Goal: Task Accomplishment & Management: Use online tool/utility

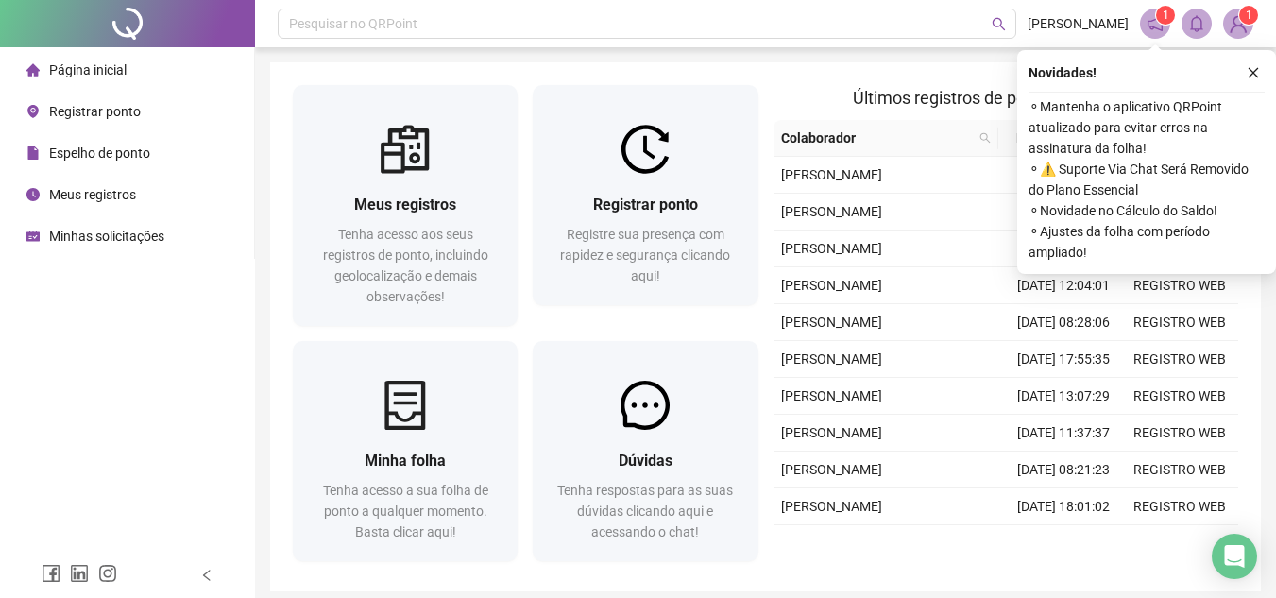
click at [164, 110] on li "Registrar ponto" at bounding box center [127, 112] width 247 height 38
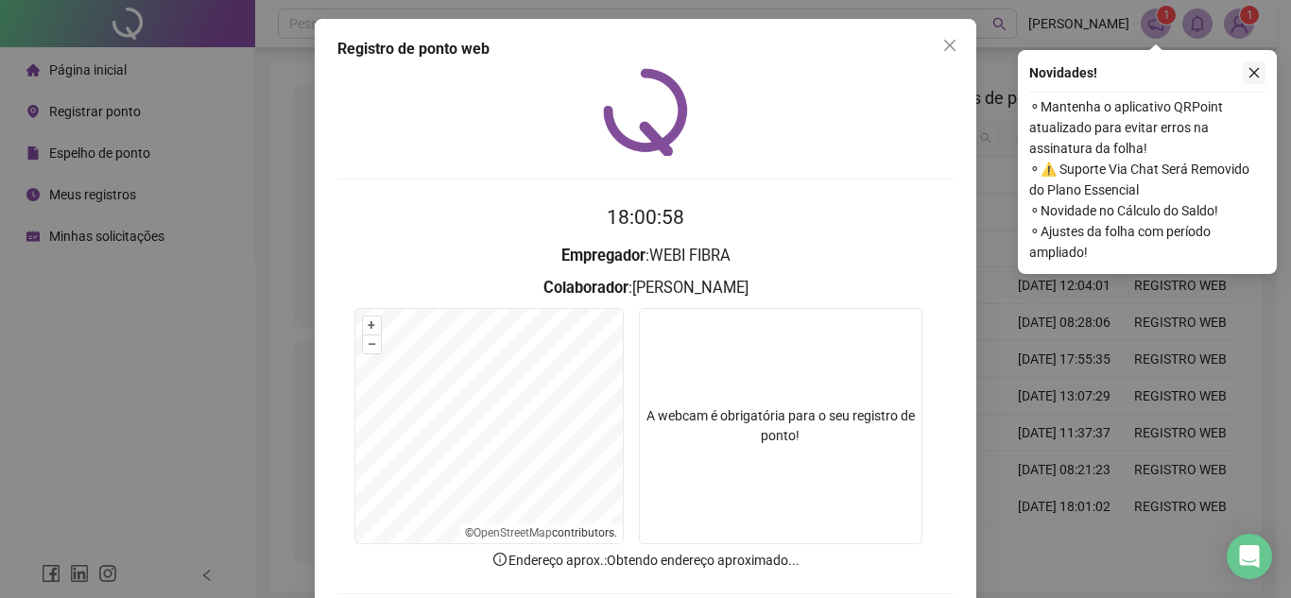
click at [1250, 76] on icon "close" at bounding box center [1253, 72] width 13 height 13
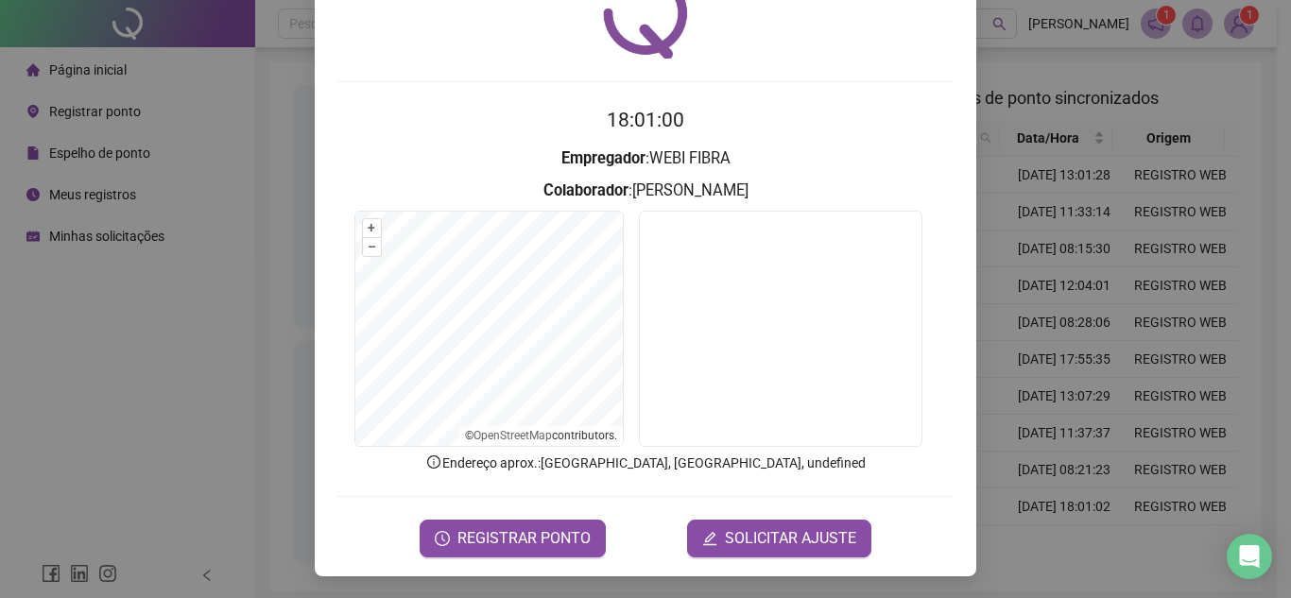
scroll to position [98, 0]
click at [533, 547] on span "REGISTRAR PONTO" at bounding box center [523, 537] width 133 height 23
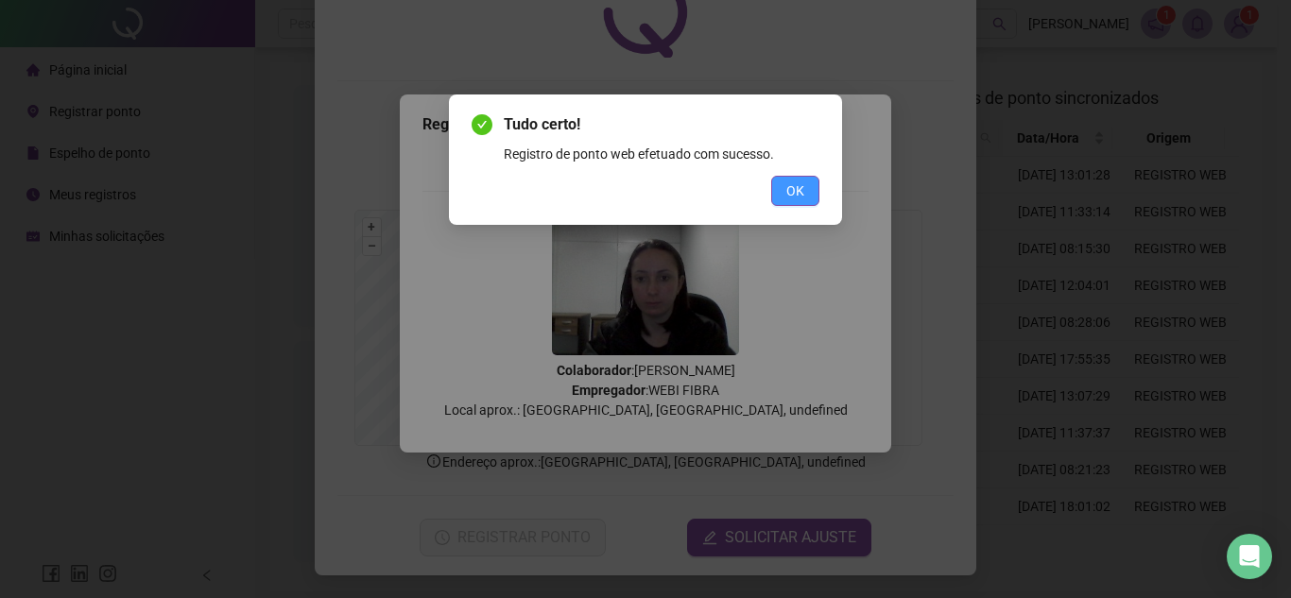
click at [789, 192] on span "OK" at bounding box center [795, 190] width 18 height 21
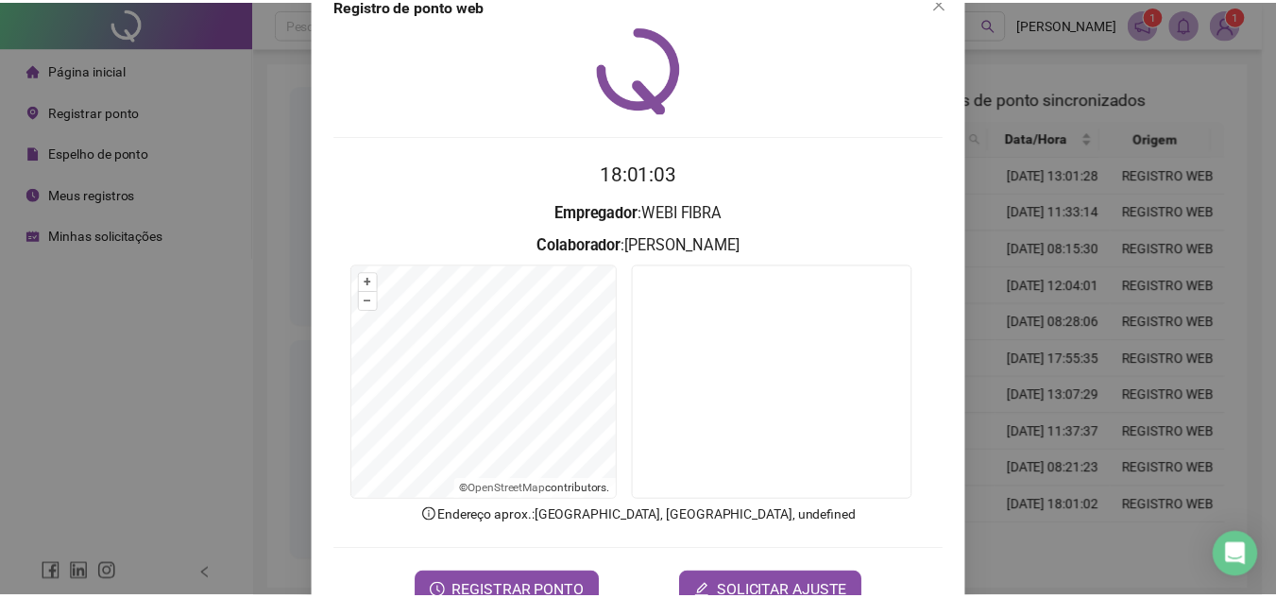
scroll to position [0, 0]
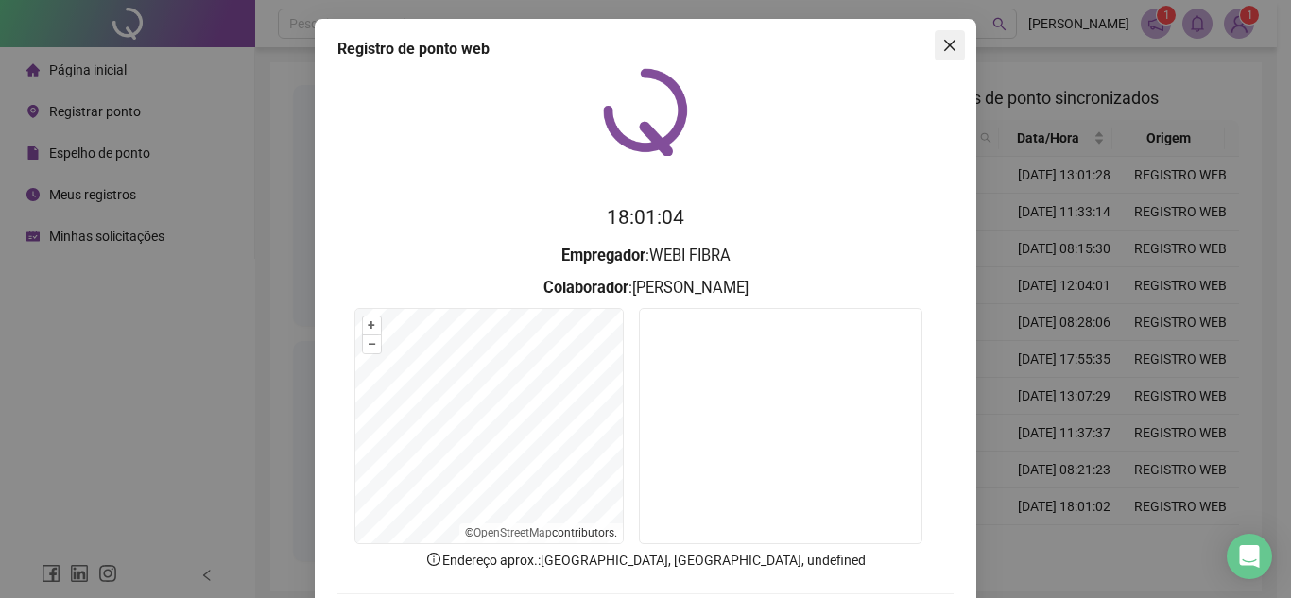
click at [946, 45] on icon "close" at bounding box center [949, 45] width 15 height 15
